Goal: Transaction & Acquisition: Purchase product/service

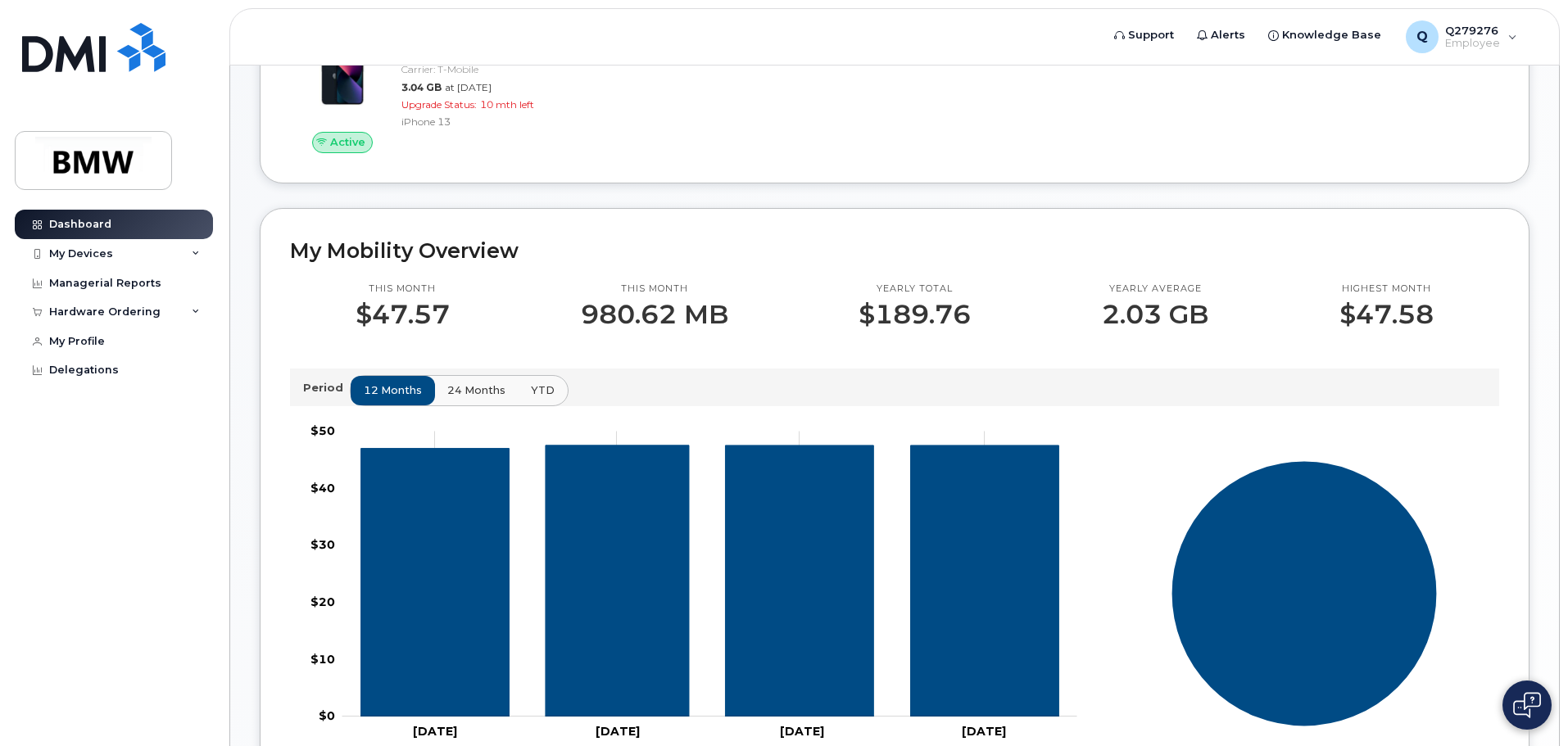
scroll to position [407, 0]
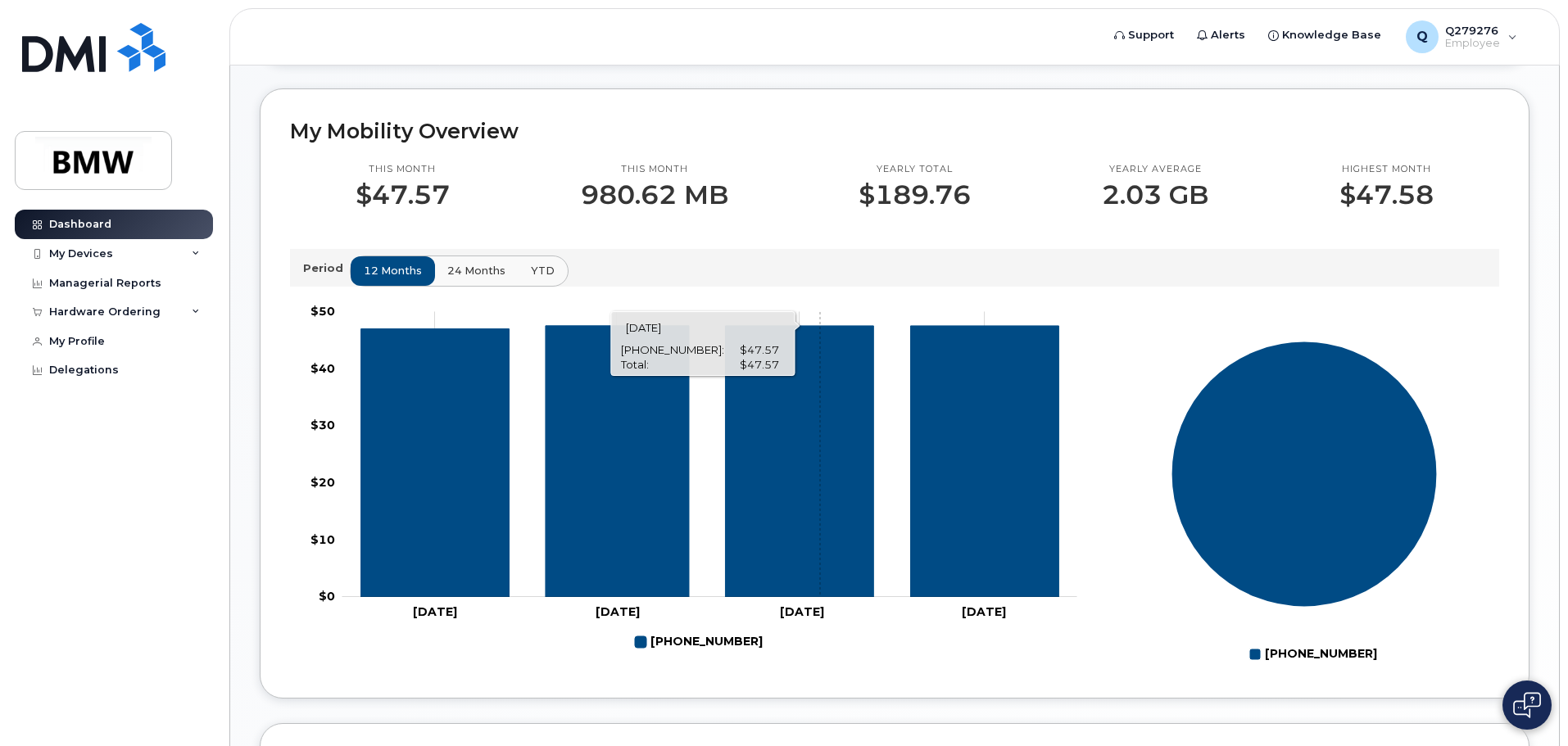
click at [819, 491] on icon "864-765-5745" at bounding box center [799, 460] width 148 height 270
click at [814, 455] on icon "864-765-5745" at bounding box center [799, 460] width 148 height 270
click at [725, 359] on icon "864-765-5745" at bounding box center [799, 460] width 148 height 270
click at [202, 259] on div "My Devices" at bounding box center [114, 253] width 198 height 30
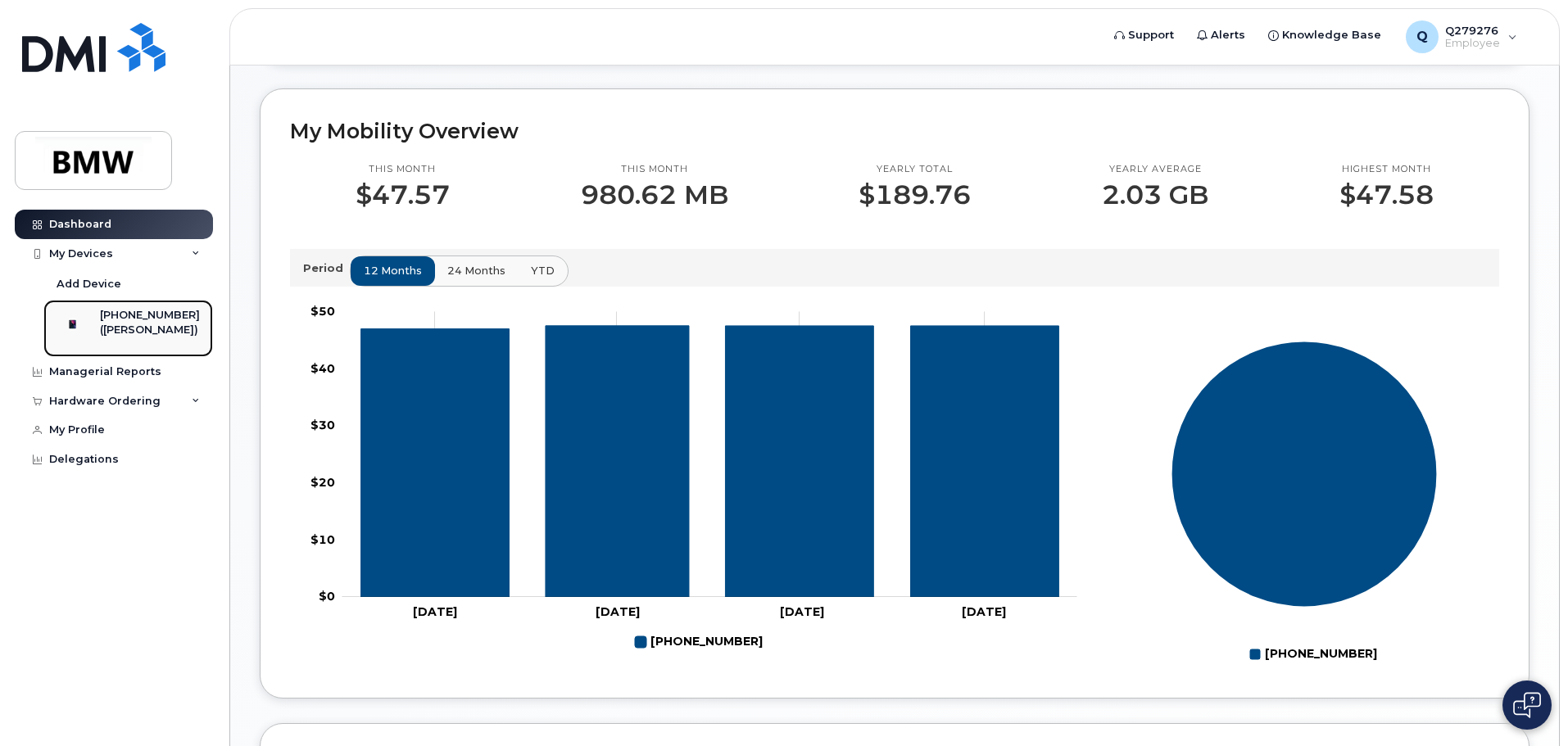
click at [172, 333] on div "([PERSON_NAME])" at bounding box center [150, 329] width 100 height 14
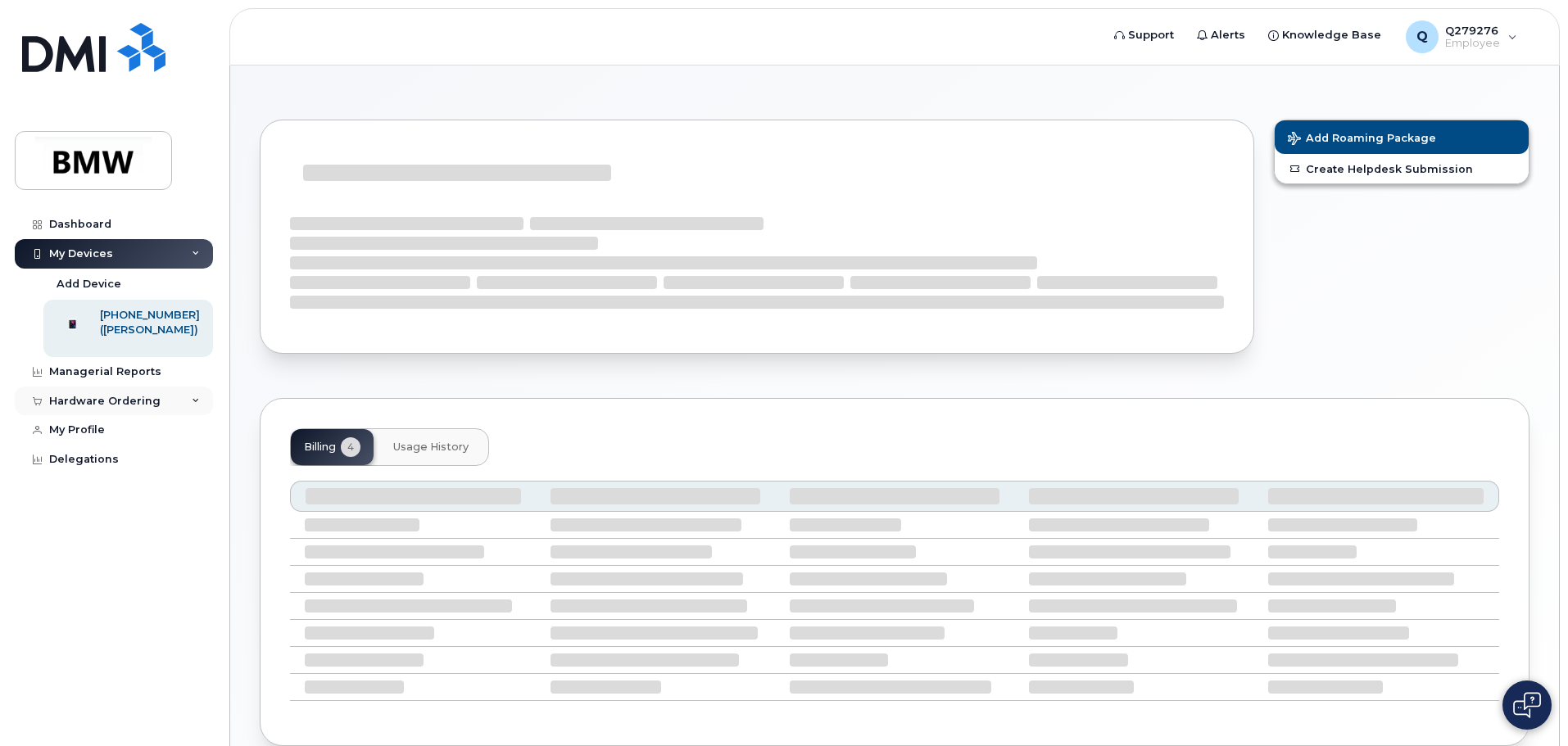
click at [189, 416] on div "Hardware Ordering" at bounding box center [114, 400] width 198 height 30
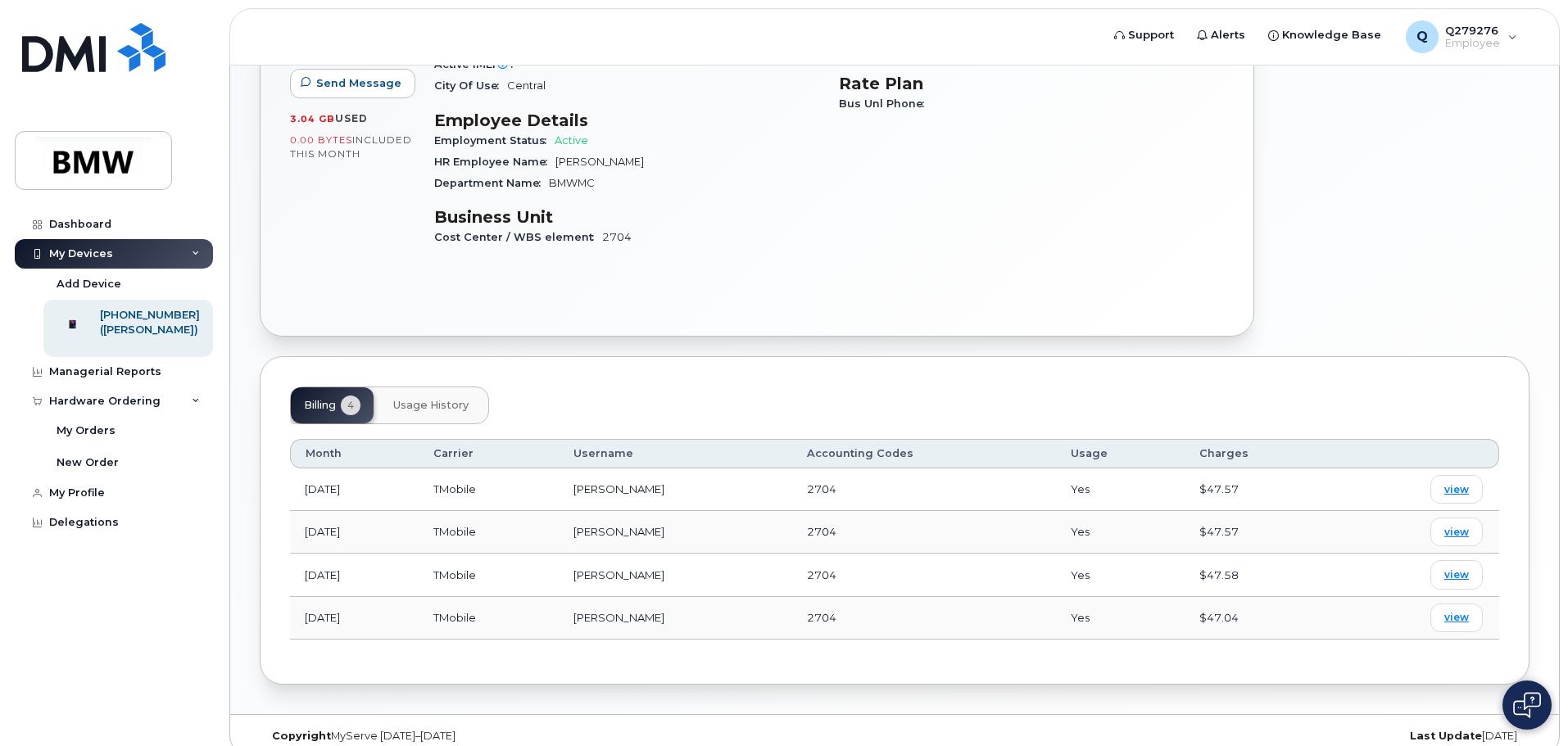
scroll to position [294, 0]
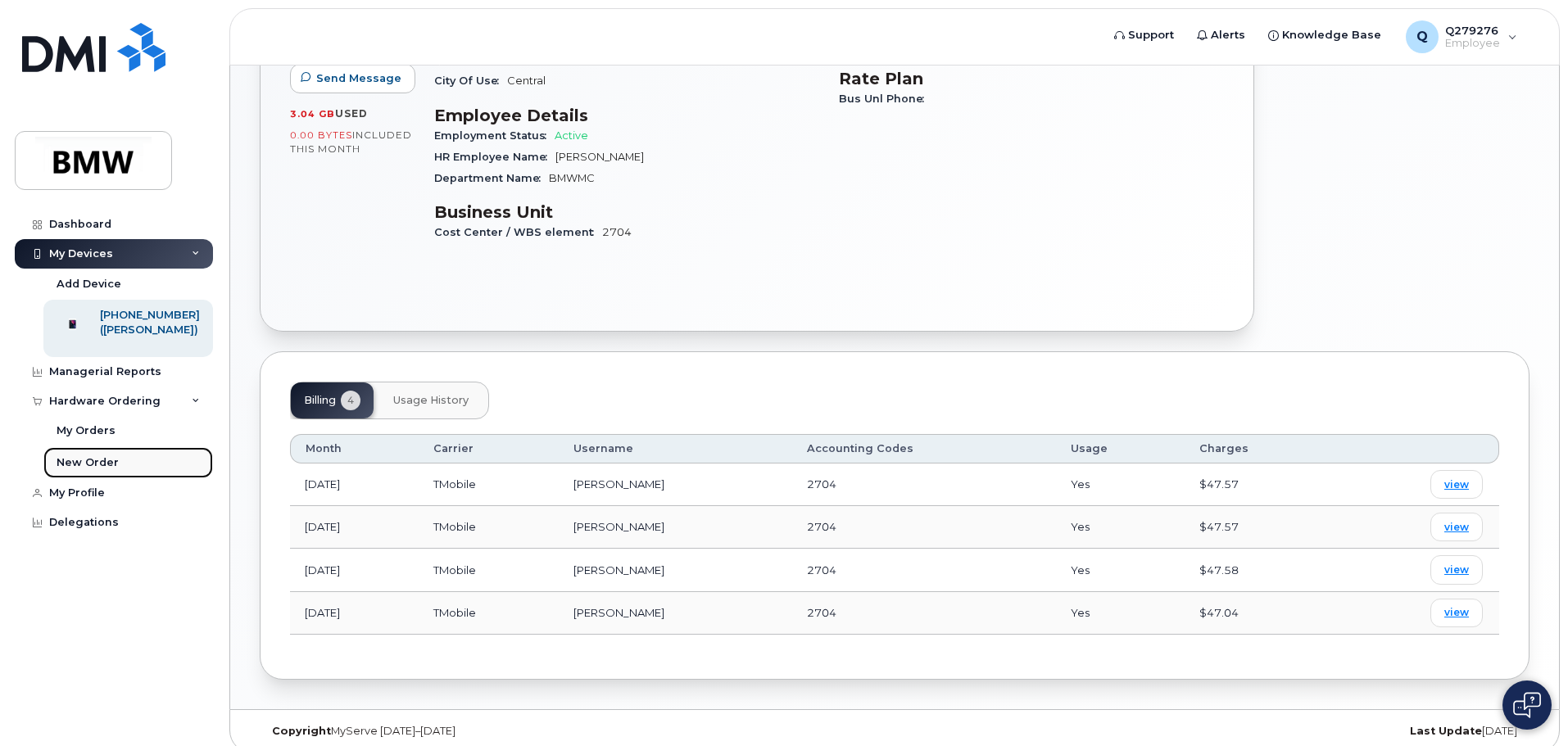
click at [92, 470] on div "New Order" at bounding box center [88, 462] width 63 height 14
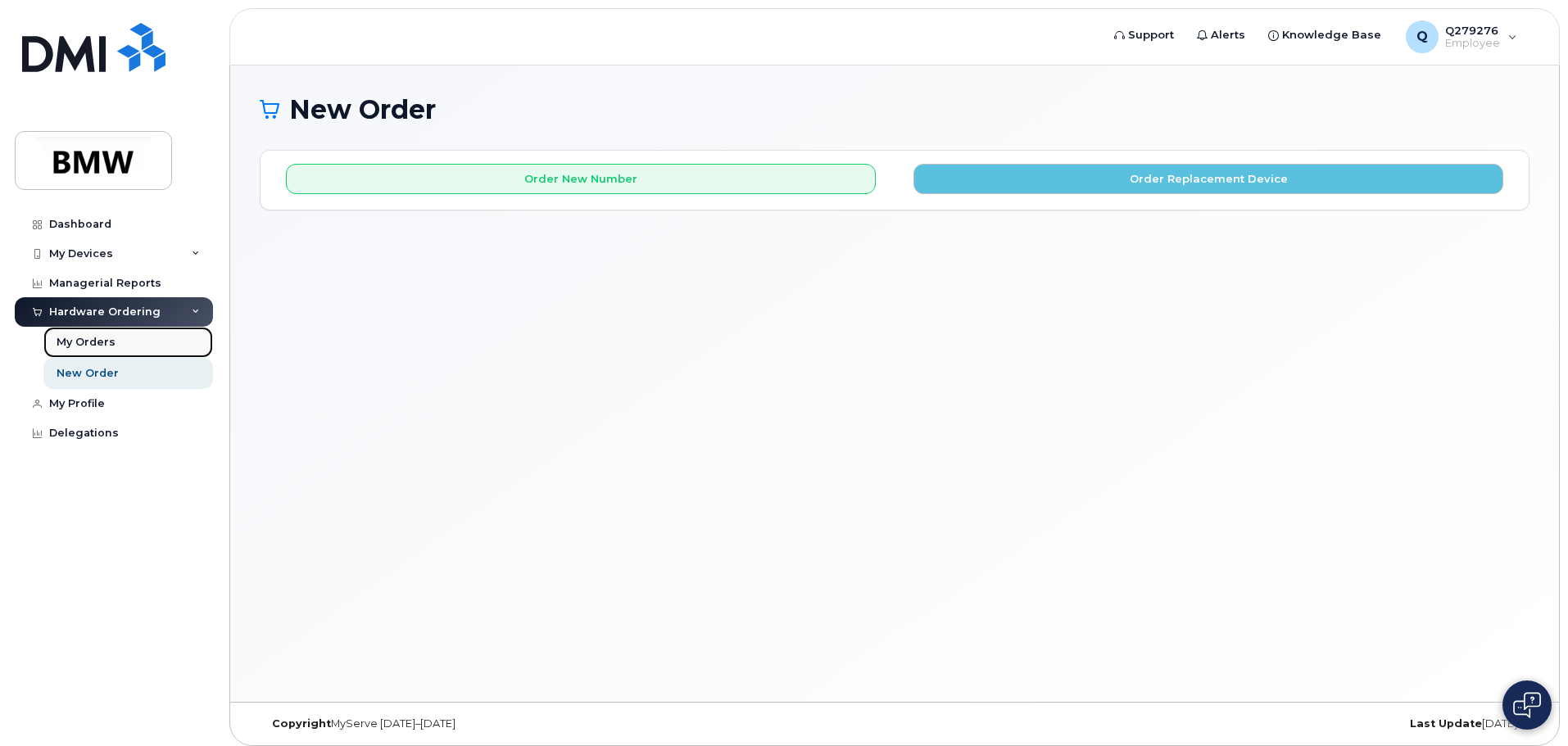
click at [94, 348] on div "My Orders" at bounding box center [86, 342] width 59 height 14
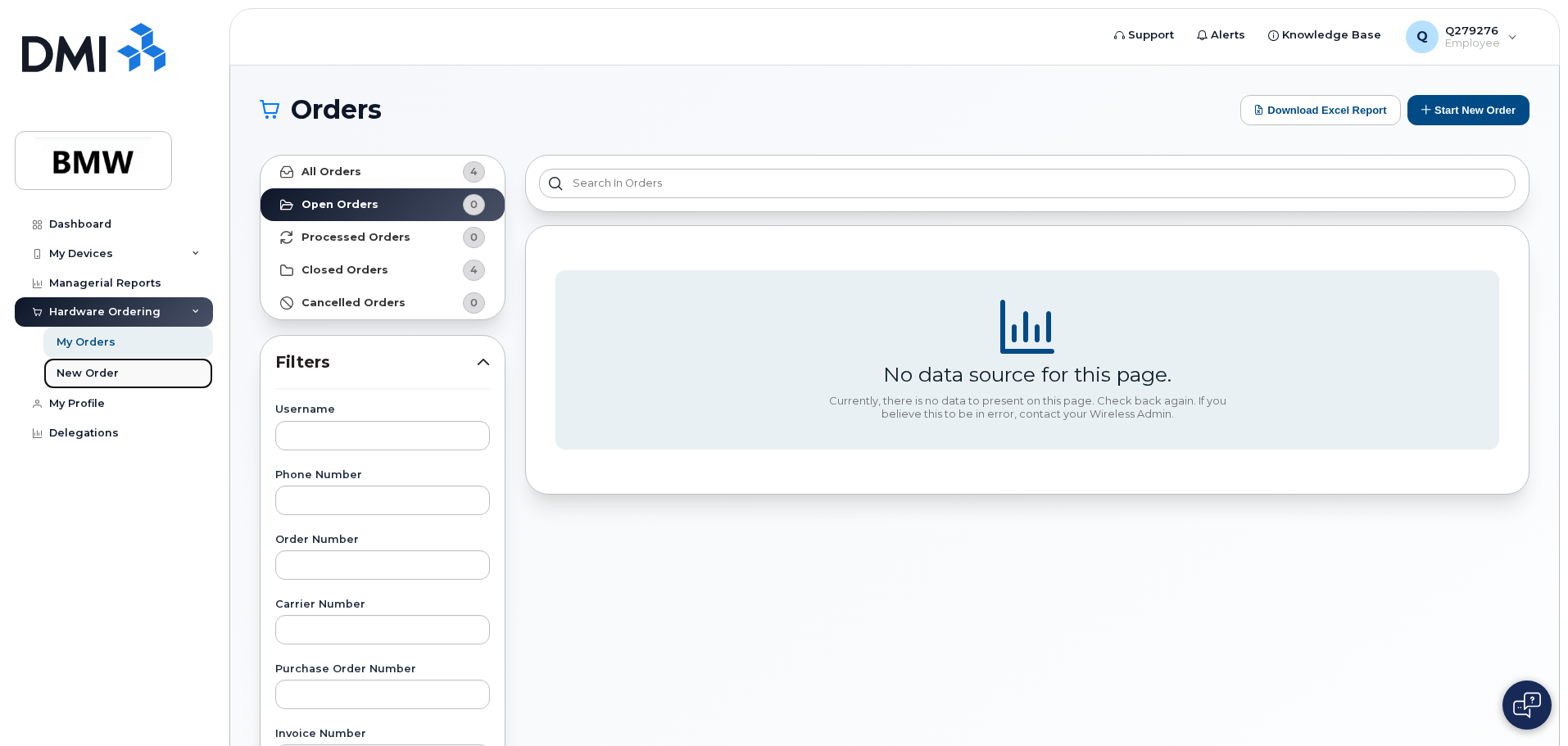
click at [91, 368] on div "New Order" at bounding box center [88, 373] width 63 height 14
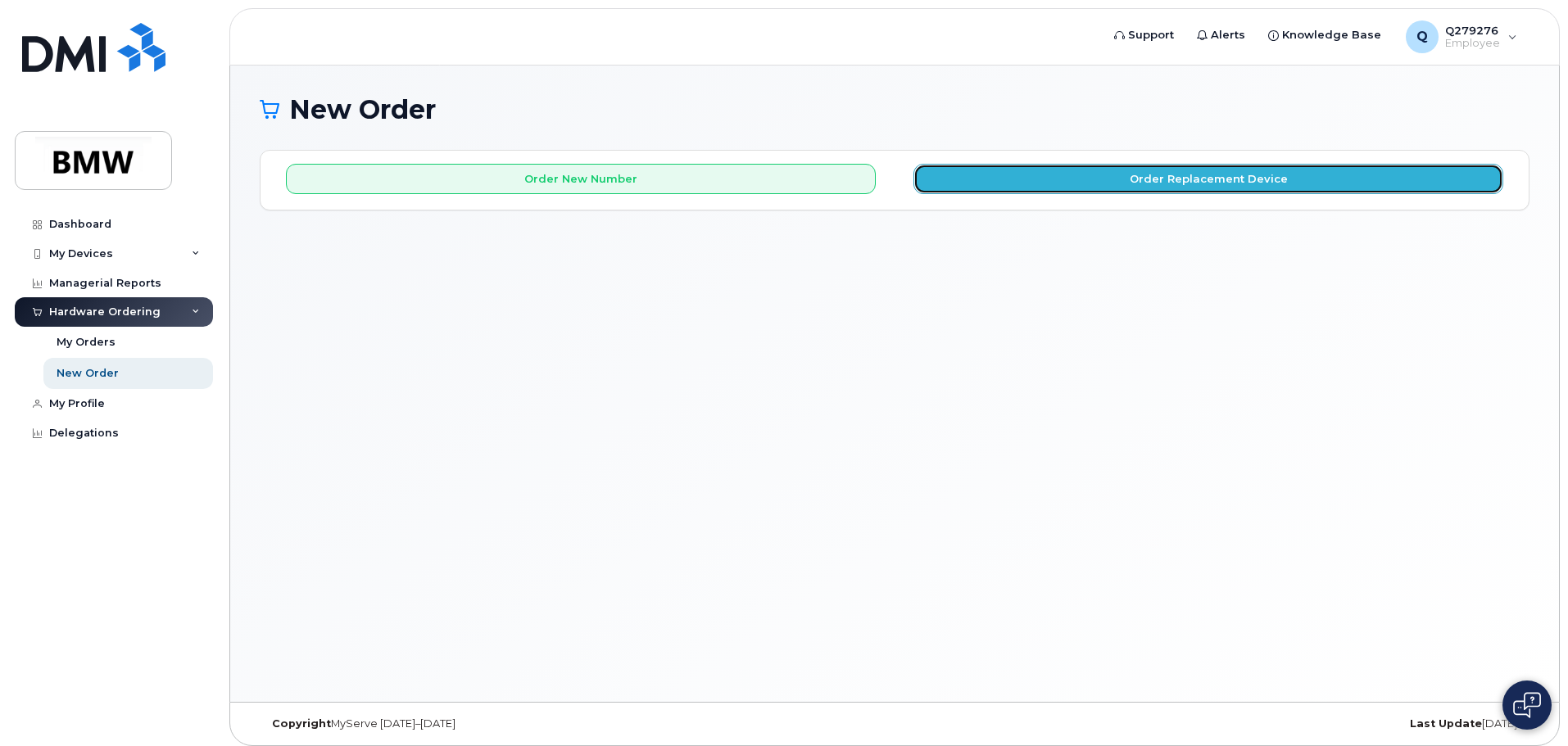
click at [947, 183] on button "Order Replacement Device" at bounding box center [1208, 178] width 589 height 30
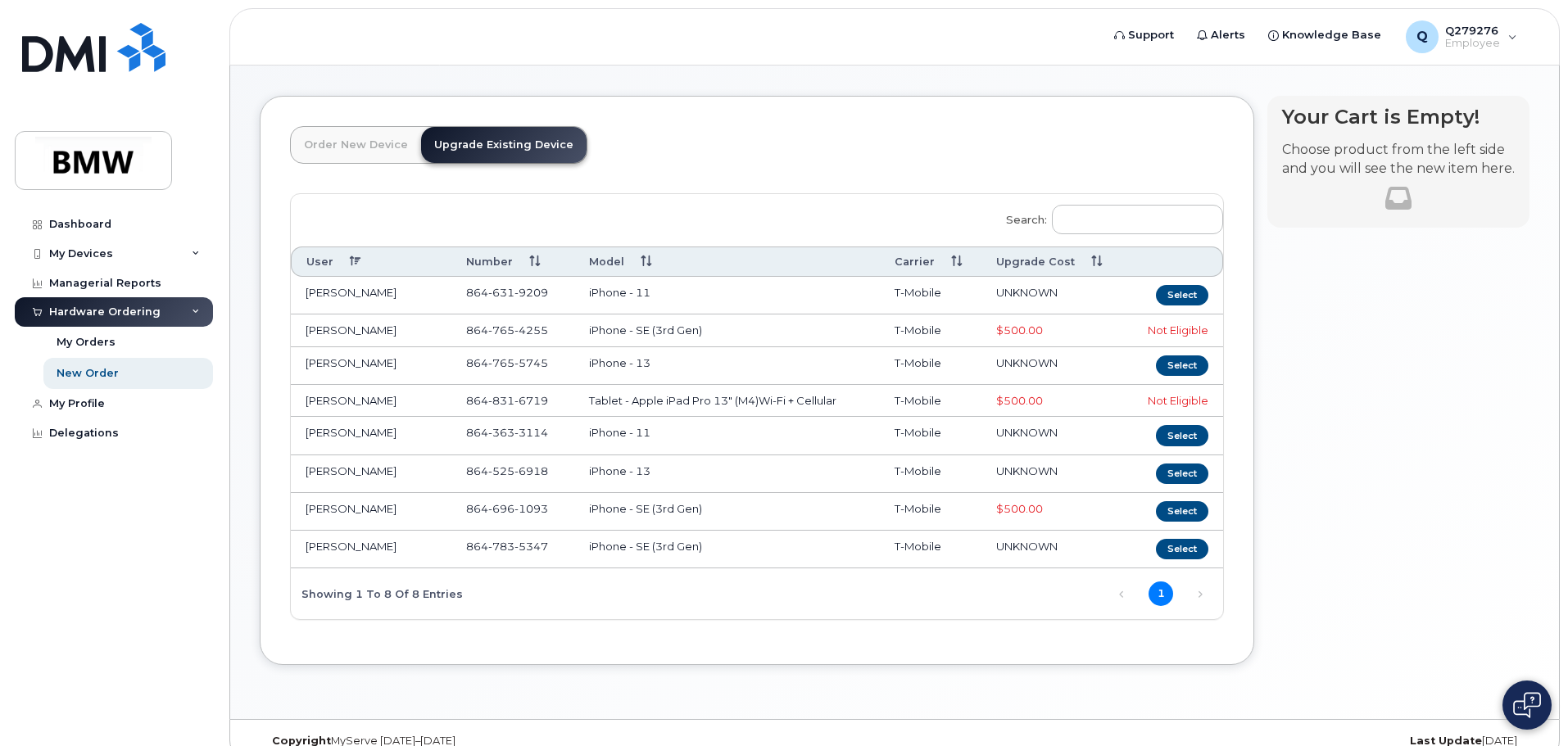
scroll to position [79, 0]
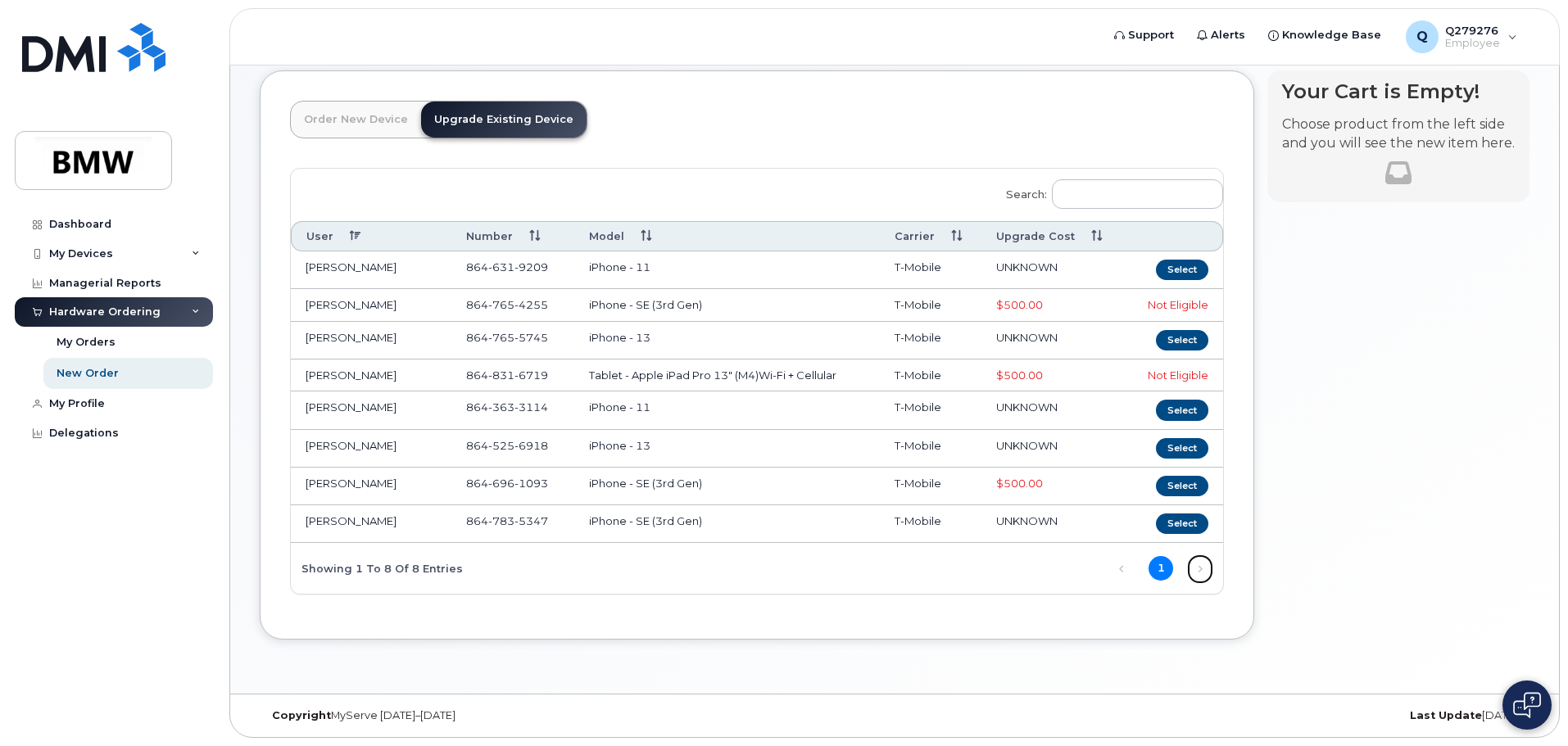
click at [1204, 568] on link "Next" at bounding box center [1200, 569] width 25 height 25
click at [1201, 567] on link "Next" at bounding box center [1200, 569] width 25 height 25
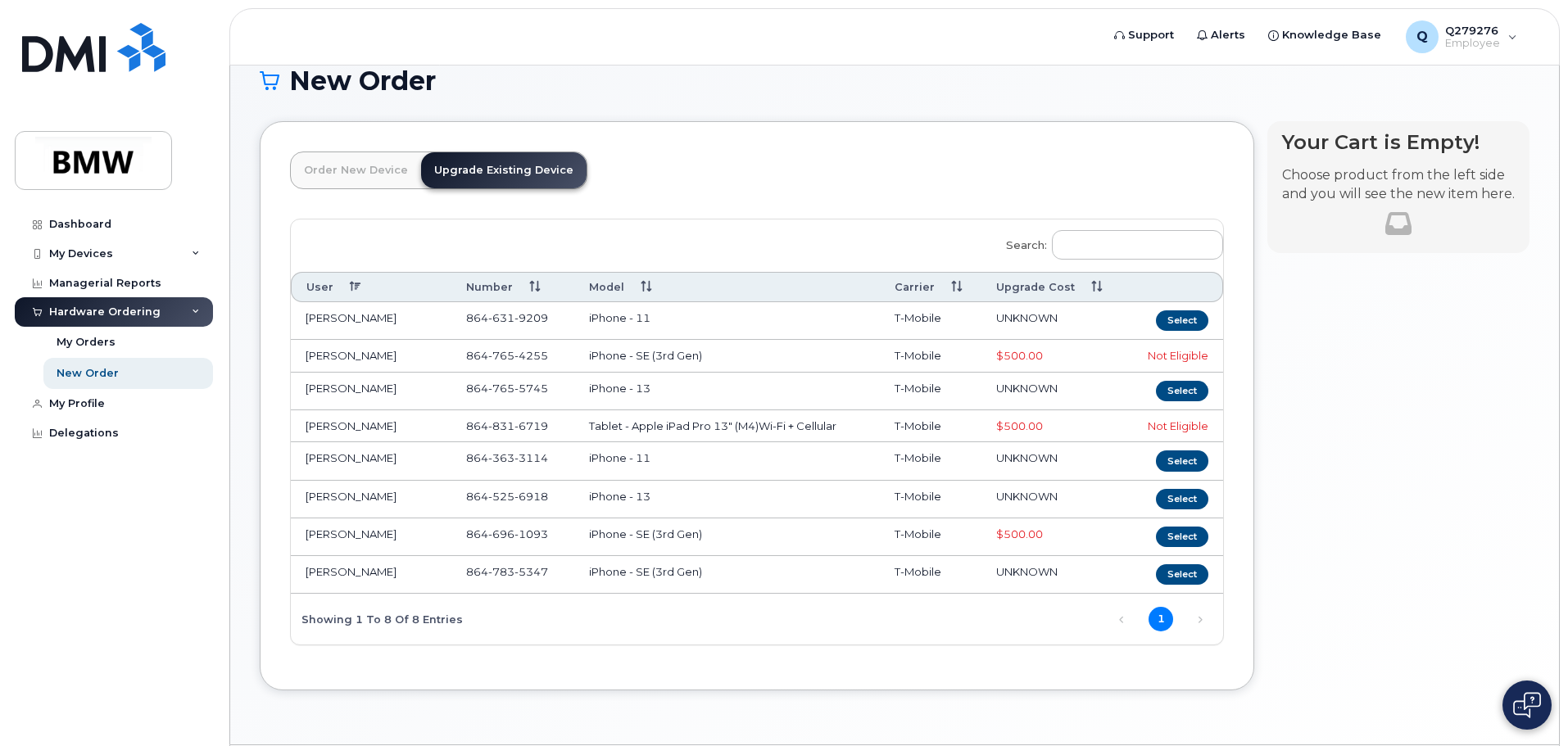
scroll to position [0, 0]
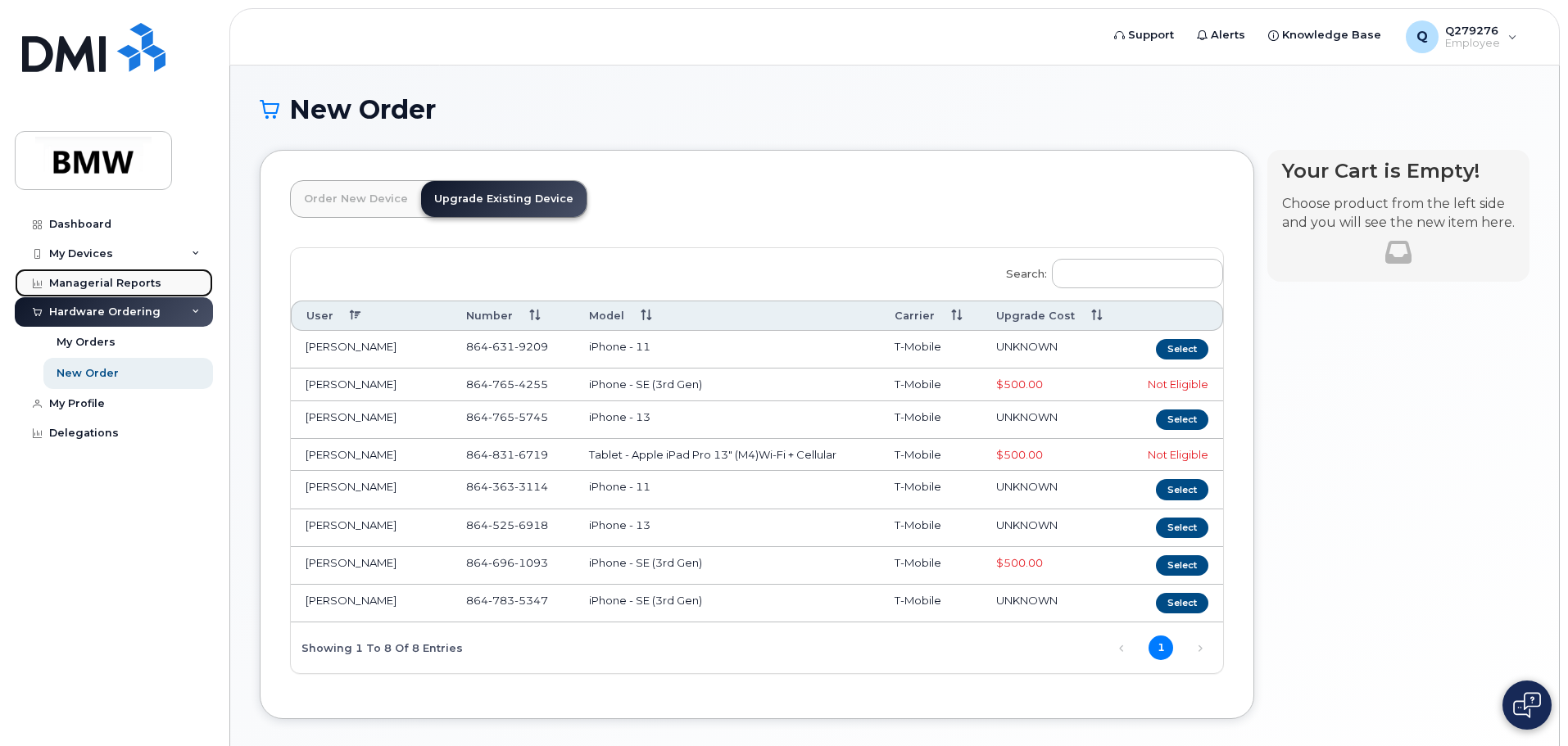
click at [101, 277] on div "Managerial Reports" at bounding box center [105, 283] width 113 height 13
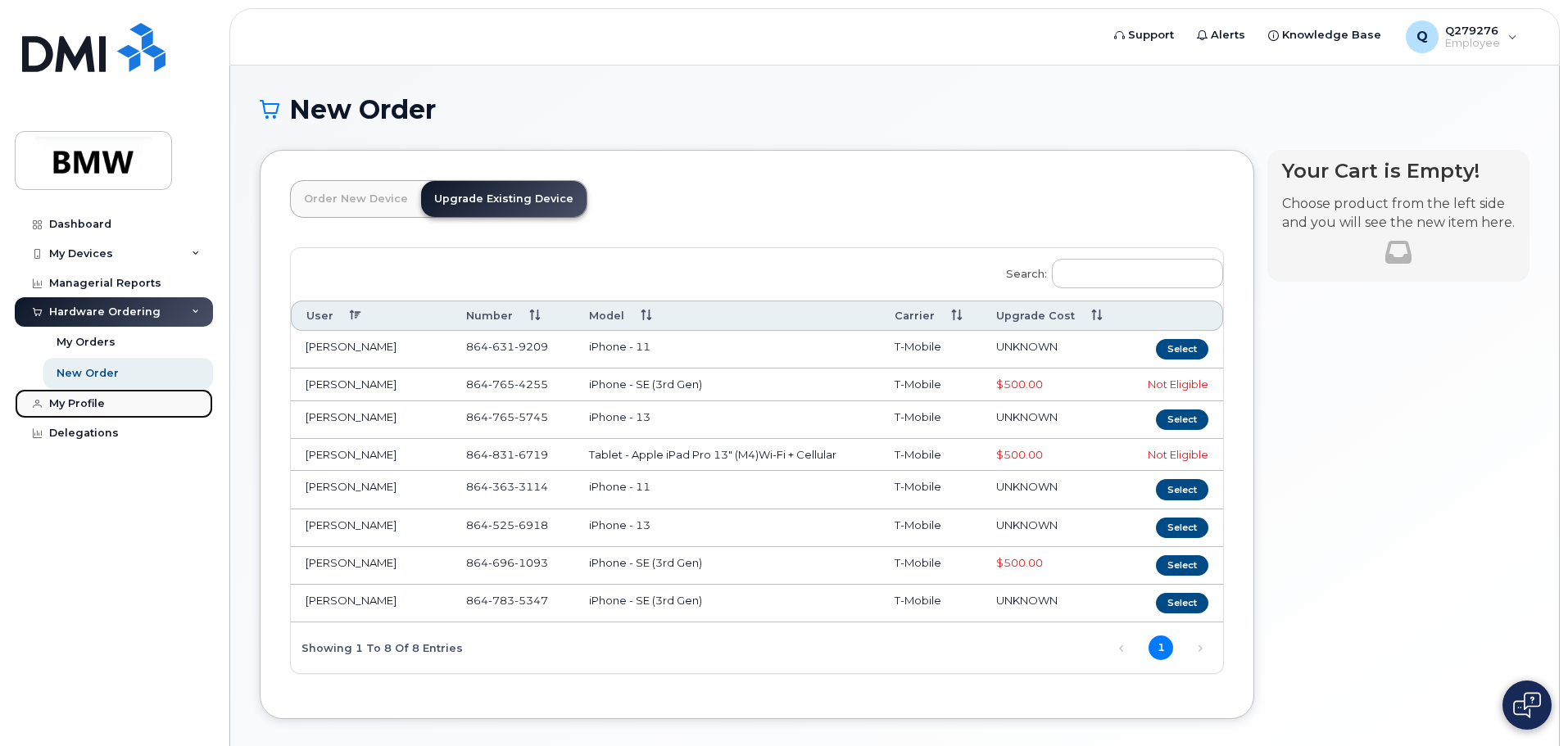
click at [94, 402] on div "My Profile" at bounding box center [77, 403] width 56 height 13
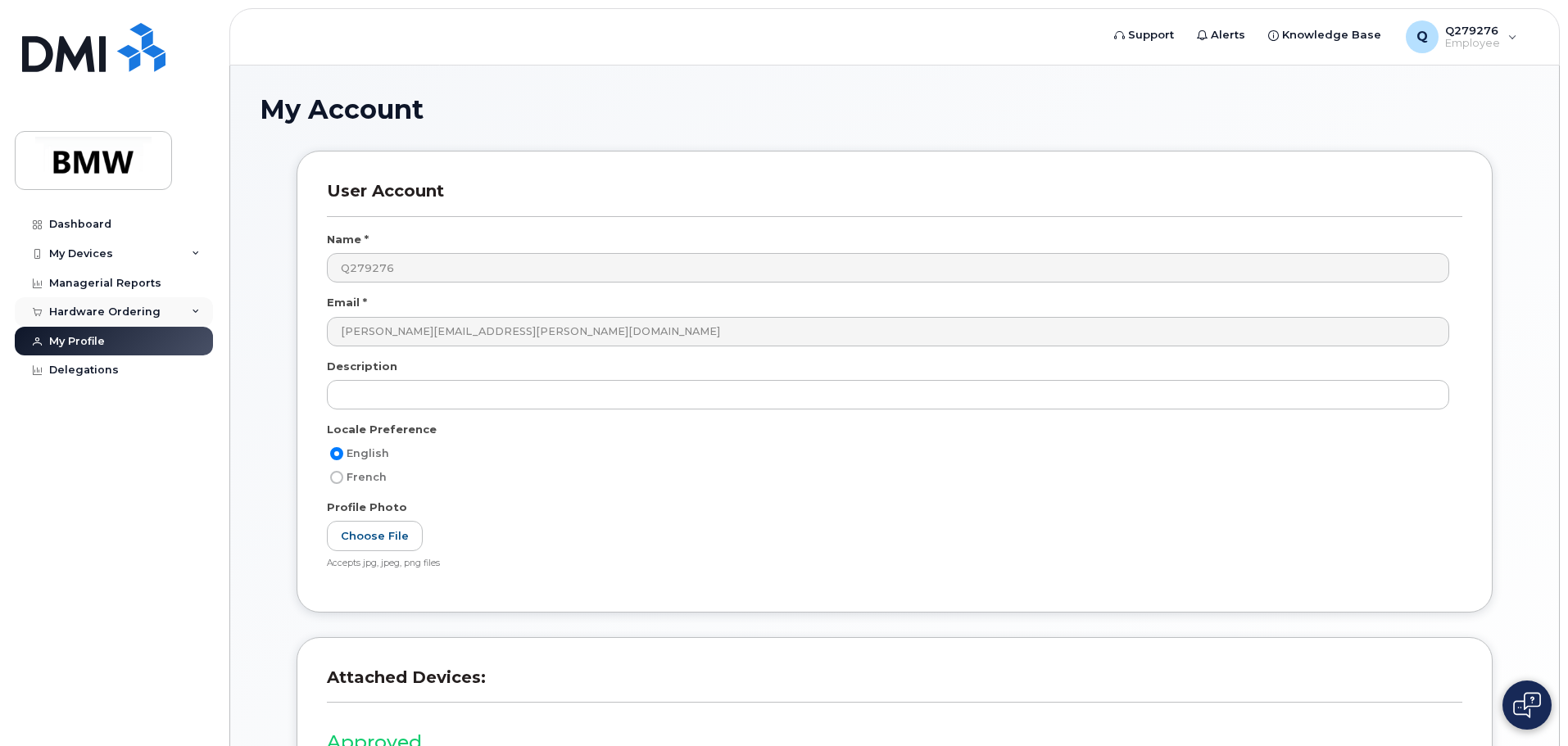
click at [112, 315] on div "Hardware Ordering" at bounding box center [105, 312] width 112 height 13
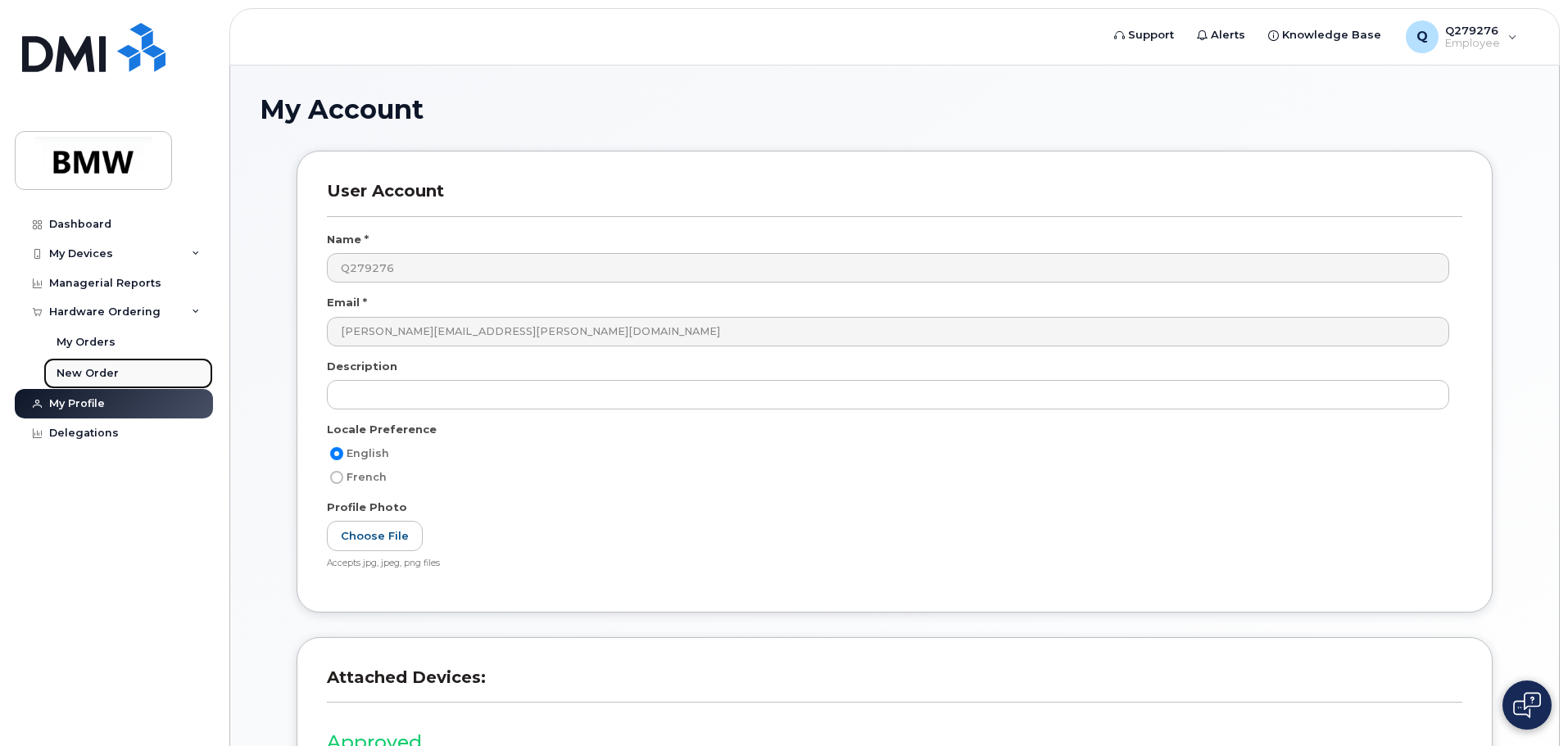
click at [95, 375] on div "New Order" at bounding box center [88, 373] width 63 height 14
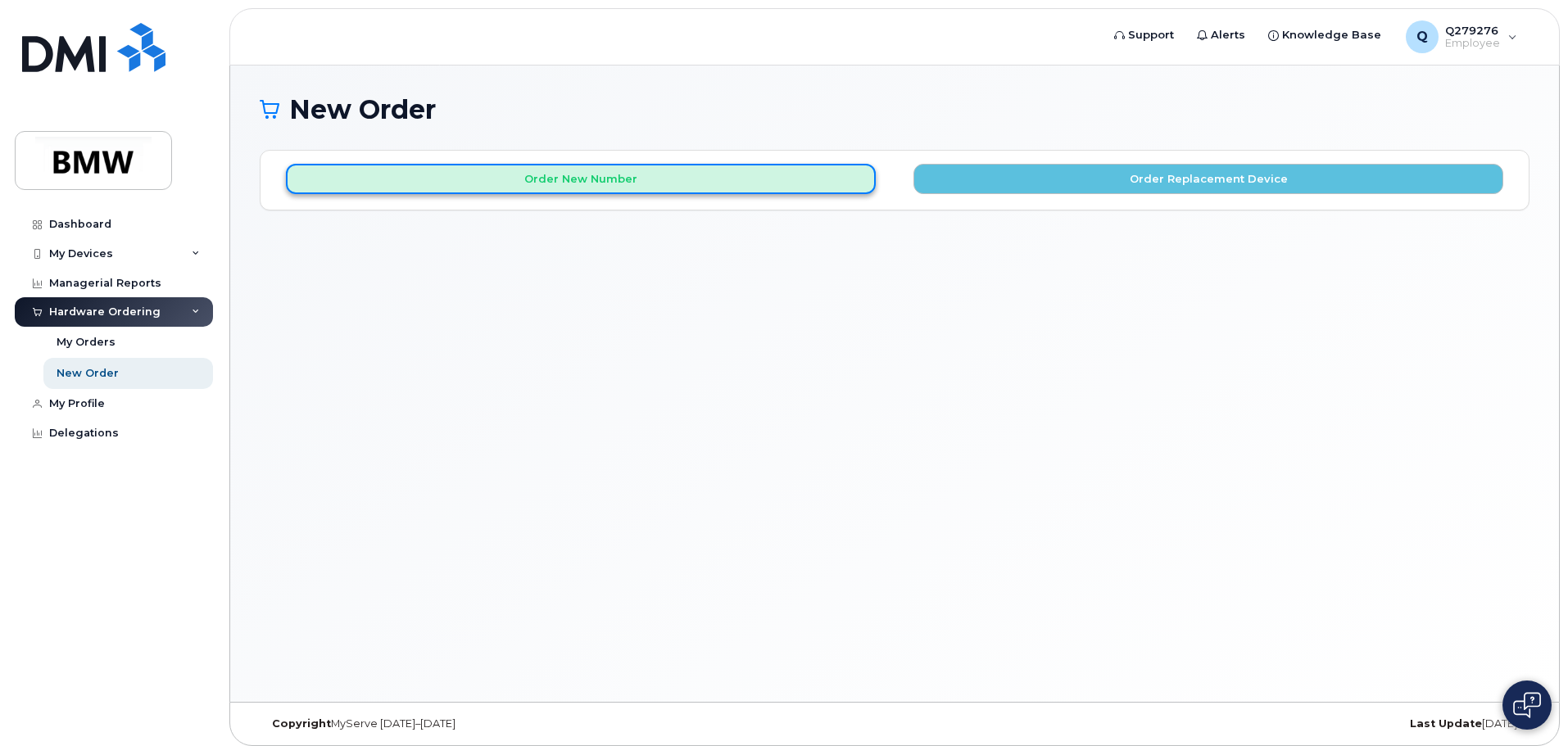
click at [582, 186] on button "Order New Number" at bounding box center [581, 178] width 589 height 30
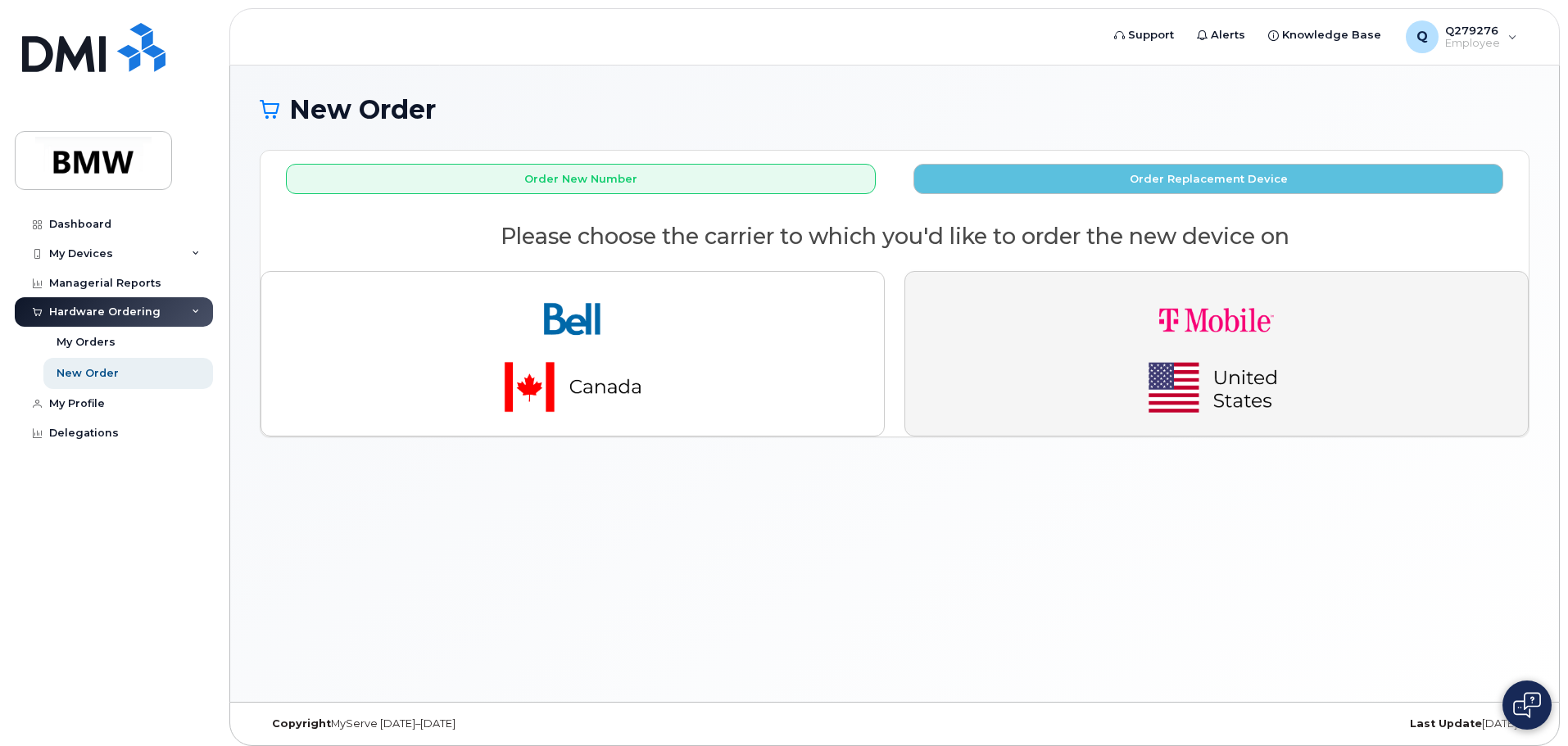
click at [1137, 380] on img "button" at bounding box center [1216, 353] width 229 height 138
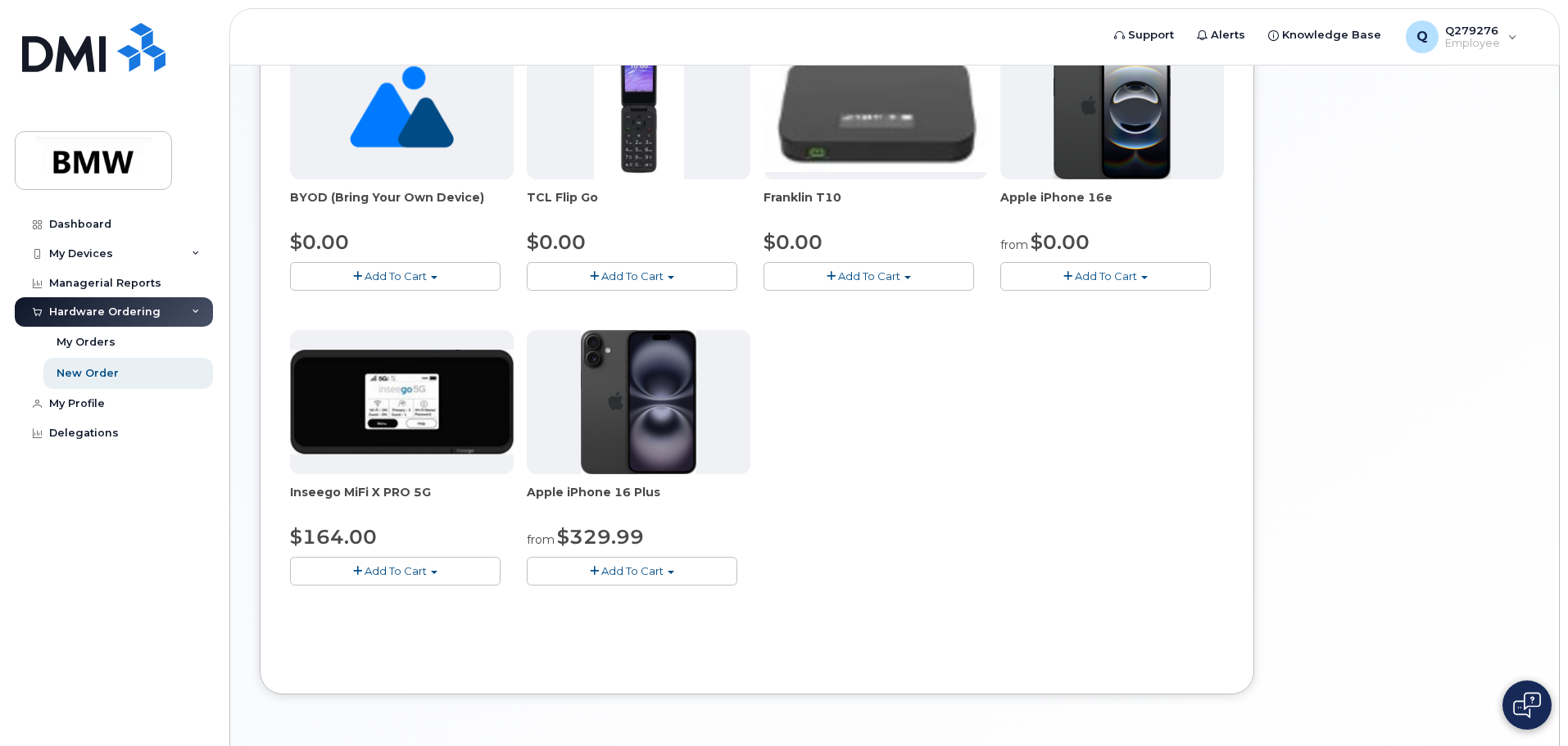
scroll to position [164, 0]
